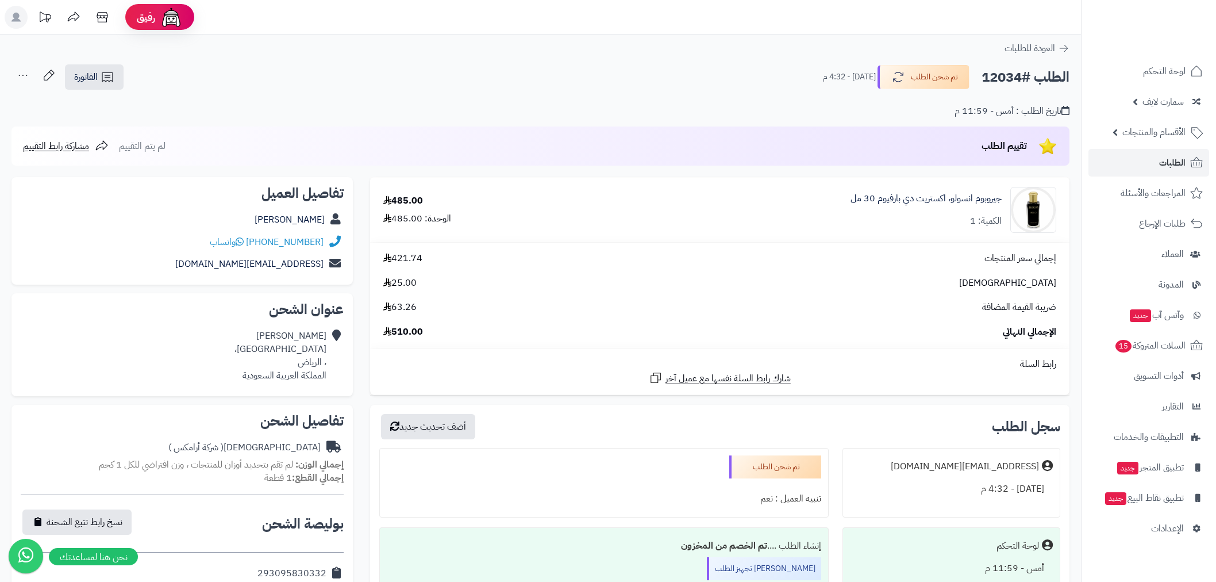
scroll to position [148, 0]
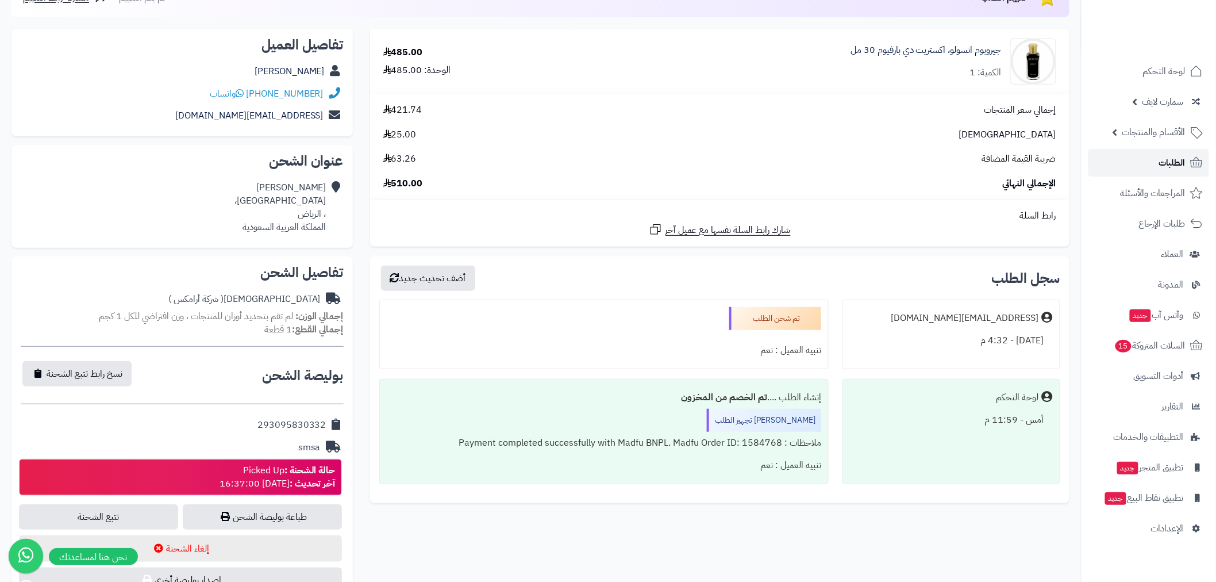
click at [1145, 168] on link "الطلبات" at bounding box center [1149, 163] width 121 height 28
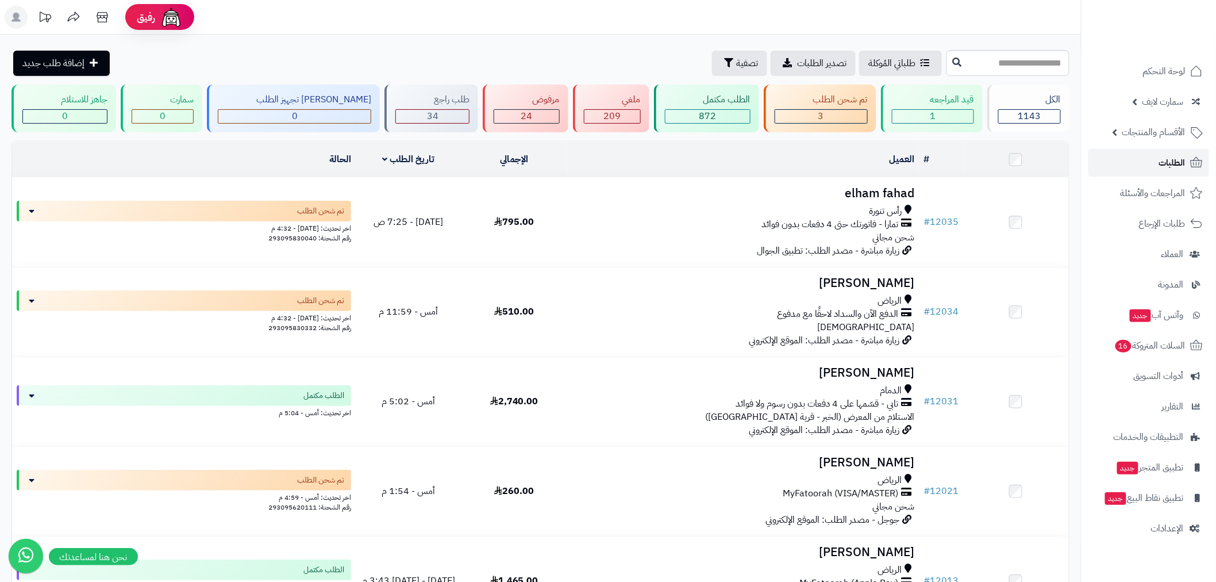
click at [1180, 162] on span "الطلبات" at bounding box center [1173, 163] width 26 height 16
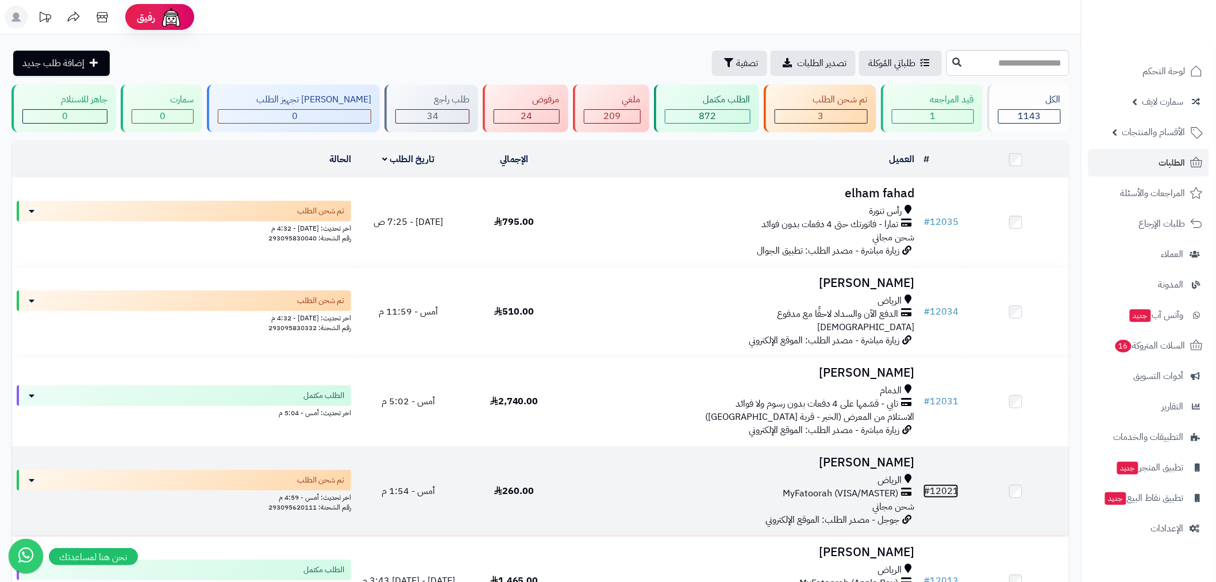
click at [946, 487] on link "# 12021" at bounding box center [941, 491] width 35 height 14
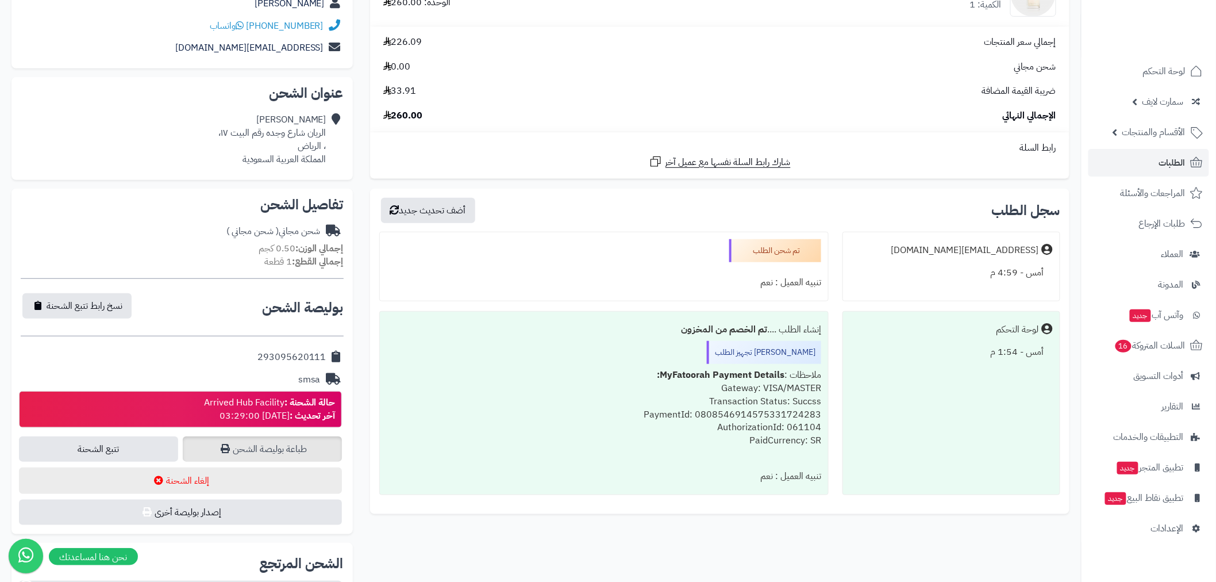
scroll to position [298, 0]
